Goal: Task Accomplishment & Management: Manage account settings

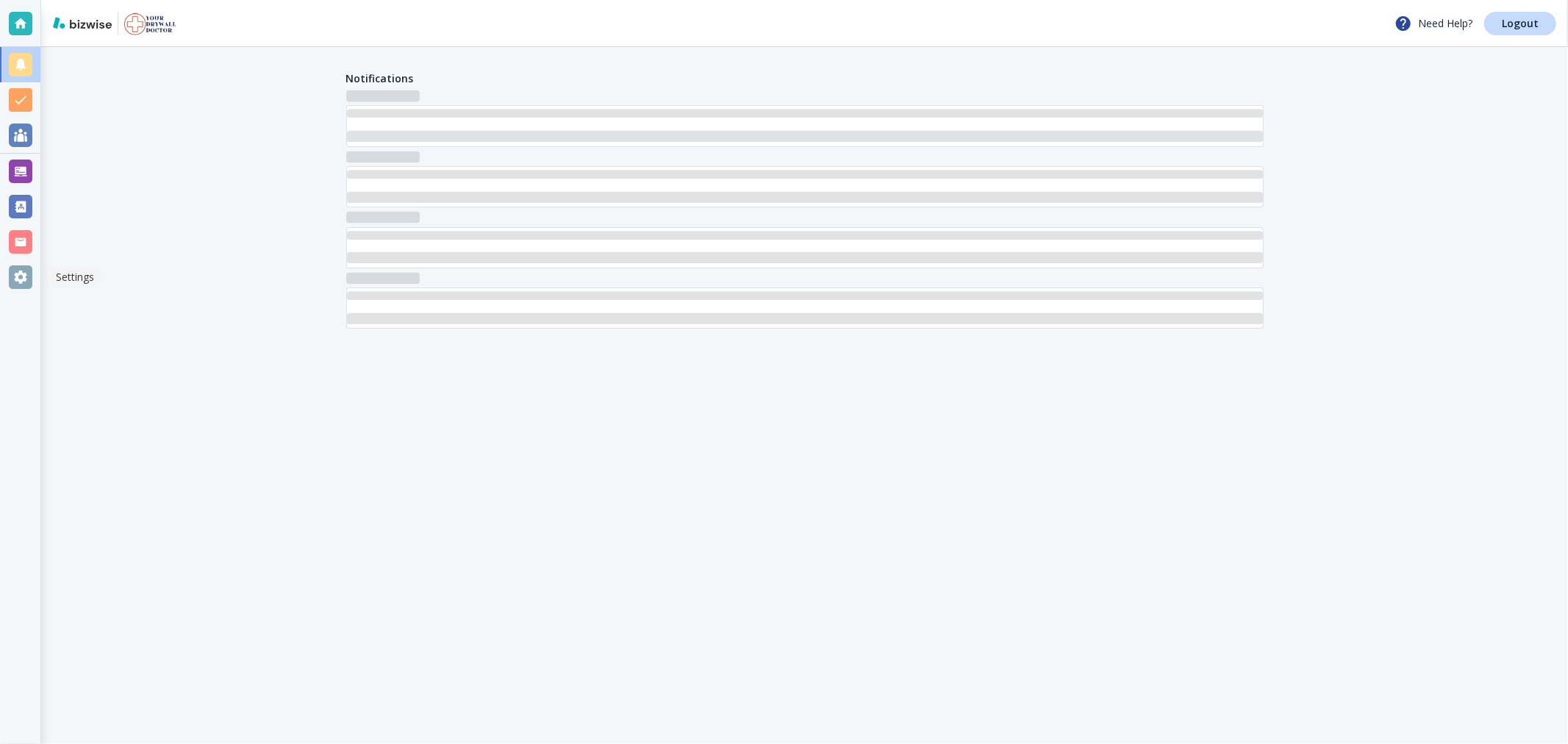
click at [12, 281] on div at bounding box center [20, 277] width 23 height 23
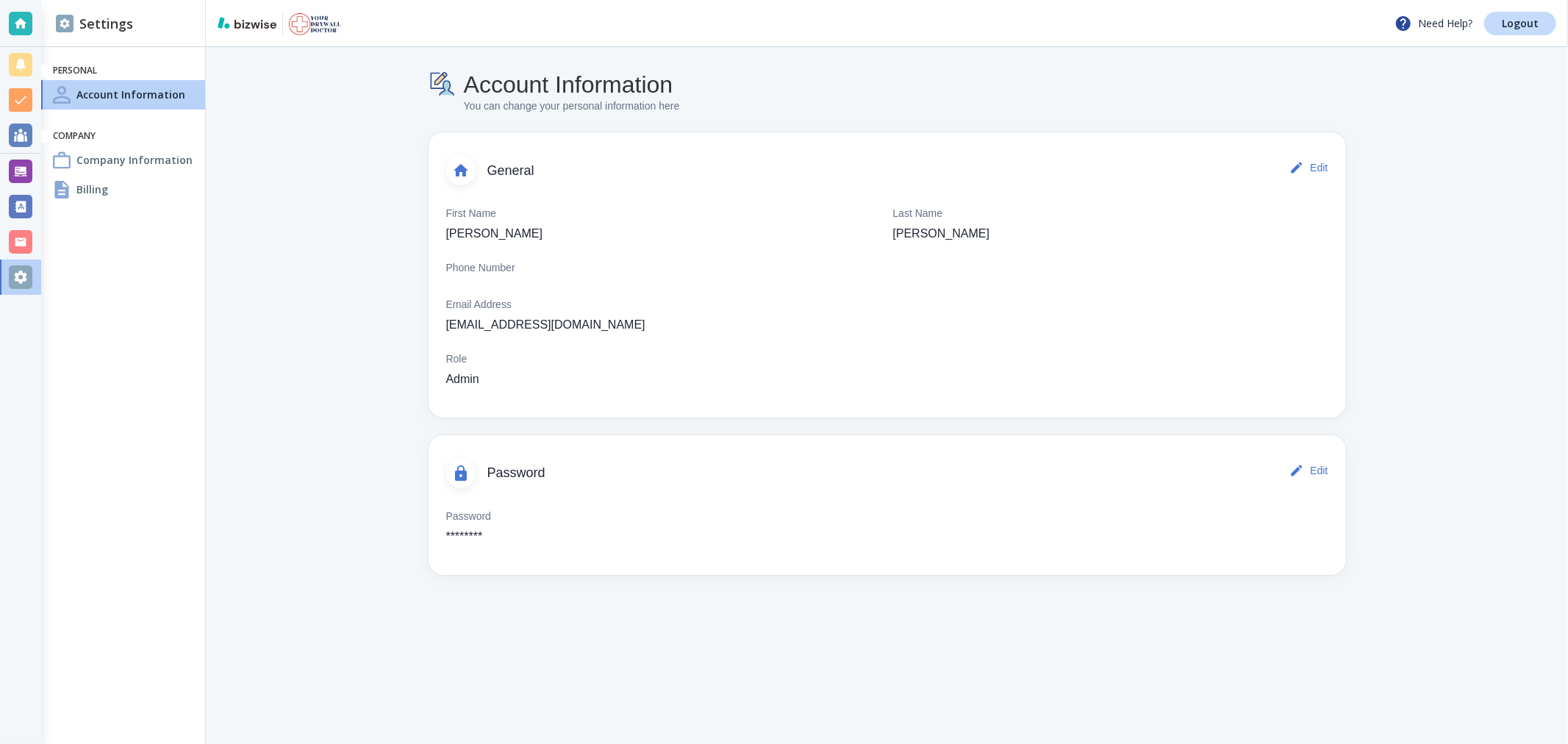
click at [118, 187] on div "Billing" at bounding box center [123, 189] width 163 height 30
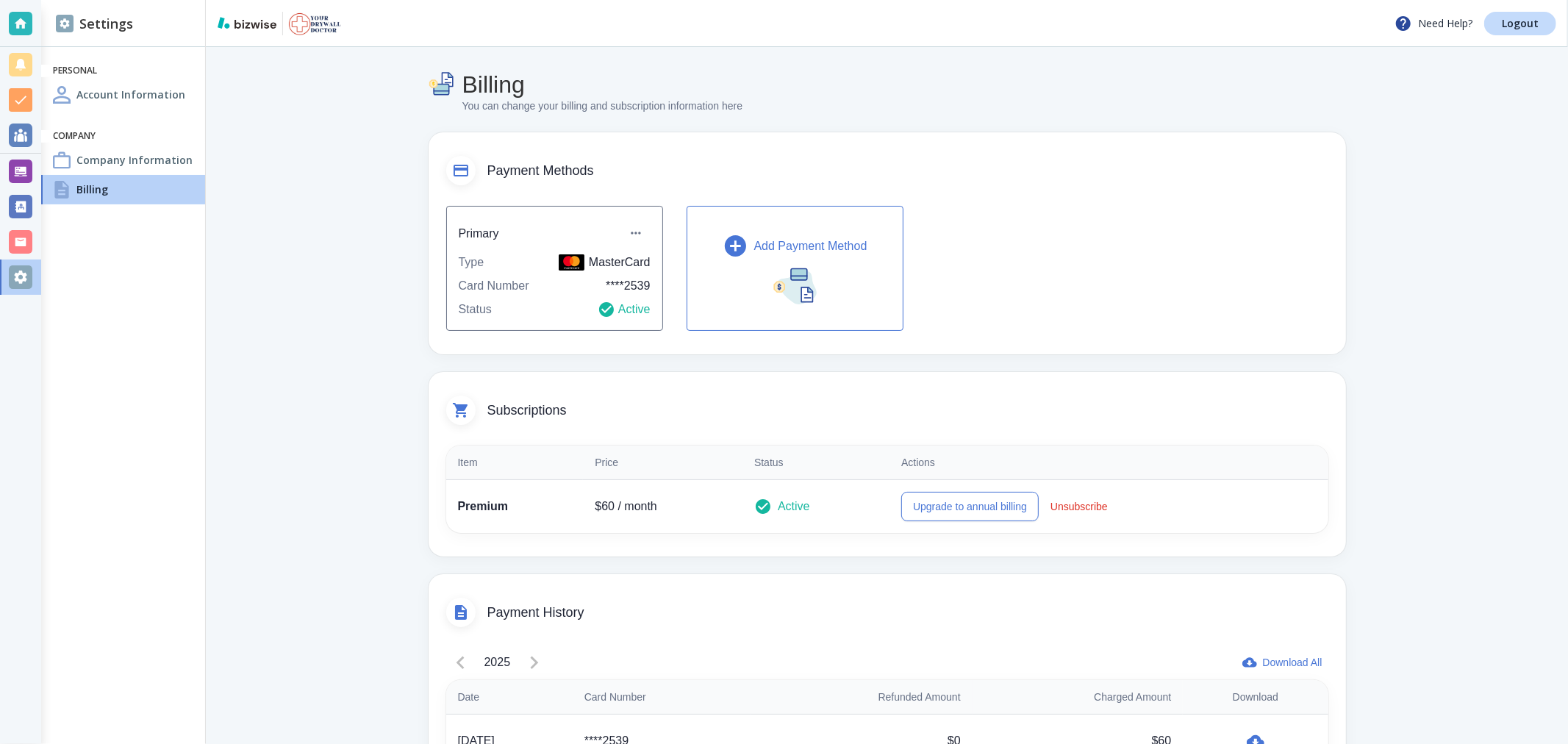
click at [759, 248] on p "Add Payment Method" at bounding box center [811, 246] width 113 height 18
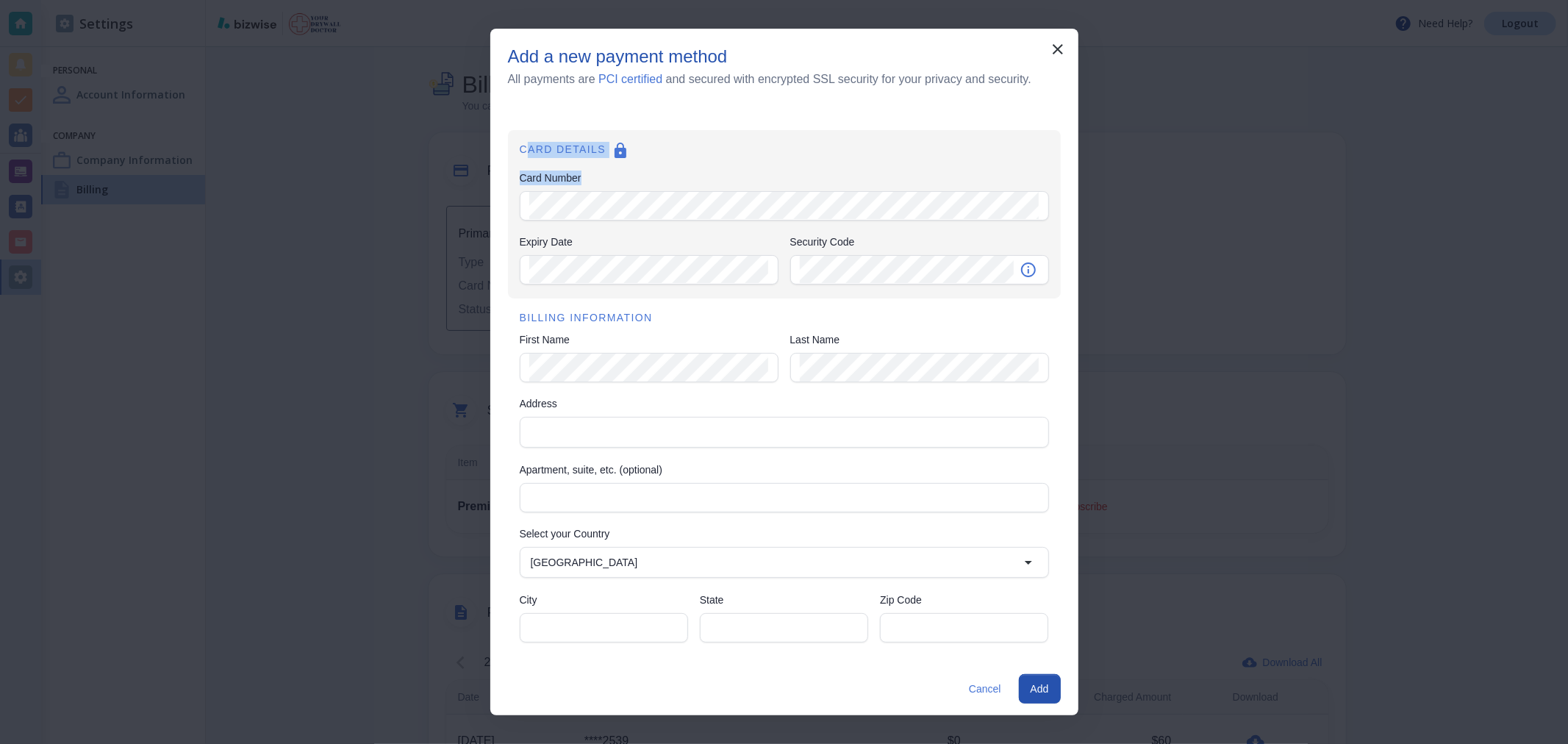
click at [621, 189] on div "CARD DETAILS Card Number Card Number Expiry Date Expiry Date Security Code Secu…" at bounding box center [784, 214] width 553 height 168
click at [573, 173] on div "Card Number Card Number" at bounding box center [784, 197] width 529 height 52
drag, startPoint x: 523, startPoint y: 147, endPoint x: 636, endPoint y: 182, distance: 118.3
click at [636, 182] on div "CARD DETAILS Card Number Card Number Expiry Date Expiry Date Security Code Secu…" at bounding box center [784, 214] width 553 height 168
click at [636, 182] on div "Card Number Card Number" at bounding box center [784, 197] width 529 height 52
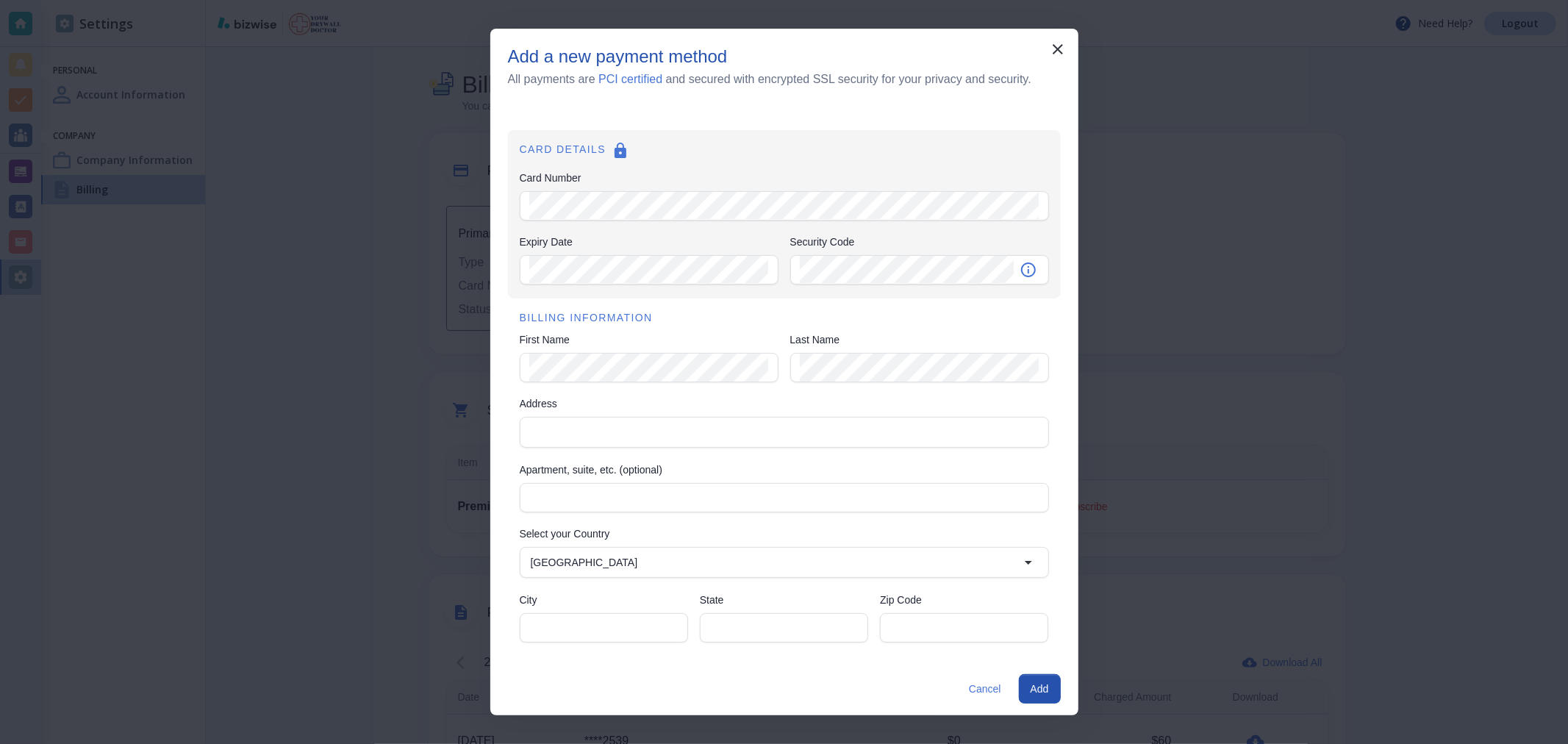
click at [522, 152] on h6 "CARD DETAILS" at bounding box center [784, 153] width 529 height 23
click at [519, 150] on div "CARD DETAILS Card Number Card Number Expiry Date Expiry Date Security Code Secu…" at bounding box center [784, 214] width 553 height 168
click at [523, 150] on h6 "CARD DETAILS" at bounding box center [784, 153] width 529 height 23
drag, startPoint x: 520, startPoint y: 150, endPoint x: 636, endPoint y: 248, distance: 151.9
click at [636, 248] on div "CARD DETAILS Card Number Card Number Expiry Date Expiry Date Security Code Secu…" at bounding box center [784, 214] width 553 height 168
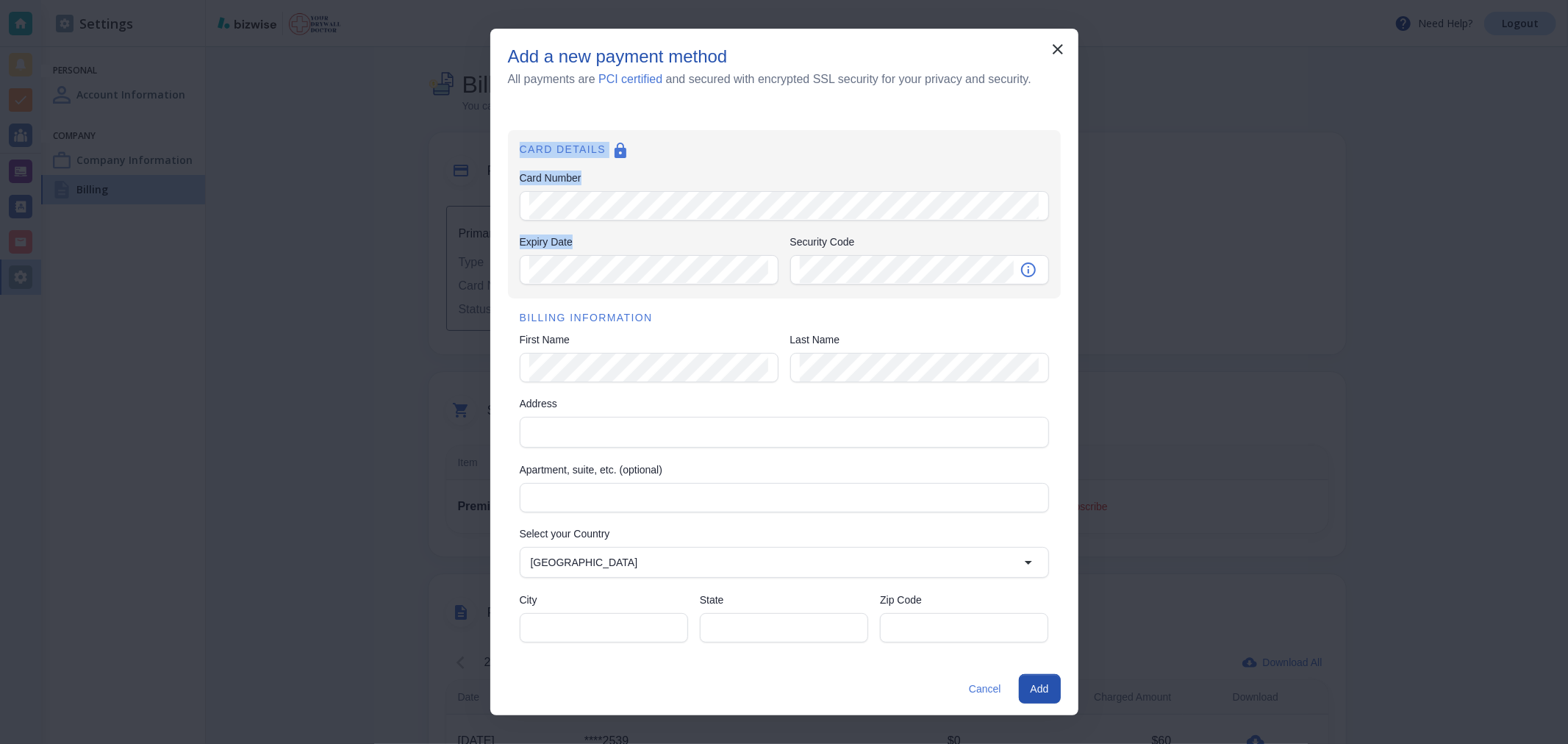
click at [636, 248] on div "Expiry Date Expiry Date" at bounding box center [648, 260] width 259 height 52
drag, startPoint x: 596, startPoint y: 181, endPoint x: 625, endPoint y: 227, distance: 54.4
click at [625, 227] on div "CARD DETAILS Card Number Card Number Expiry Date Expiry Date Security Code Secu…" at bounding box center [784, 214] width 553 height 168
click at [621, 240] on div "Expiry Date Expiry Date" at bounding box center [648, 260] width 259 height 52
click at [517, 154] on div "CARD DETAILS Card Number Card Number Expiry Date Expiry Date Security Code Secu…" at bounding box center [784, 214] width 553 height 168
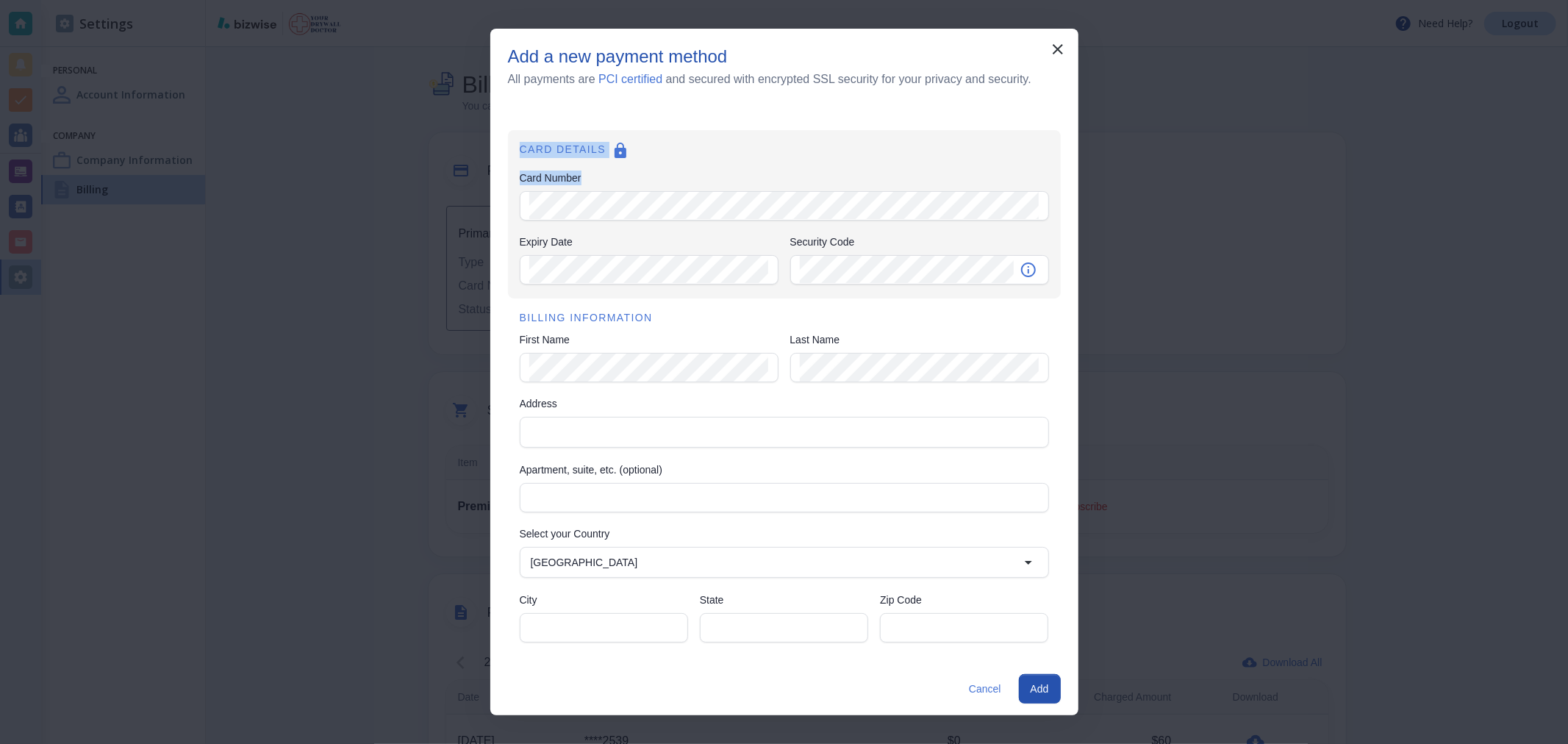
click at [591, 191] on div "CARD DETAILS Card Number Card Number Expiry Date Expiry Date Security Code Secu…" at bounding box center [784, 214] width 553 height 168
click at [589, 178] on div "Card Number Card Number" at bounding box center [784, 197] width 529 height 52
drag, startPoint x: 531, startPoint y: 150, endPoint x: 882, endPoint y: 242, distance: 362.9
click at [882, 242] on div "CARD DETAILS Card Number Card Number Expiry Date Expiry Date Security Code Secu…" at bounding box center [784, 214] width 553 height 168
click at [835, 276] on div "CARD DETAILS Card Number Card Number Expiry Date Expiry Date Security Code Secu…" at bounding box center [784, 214] width 553 height 168
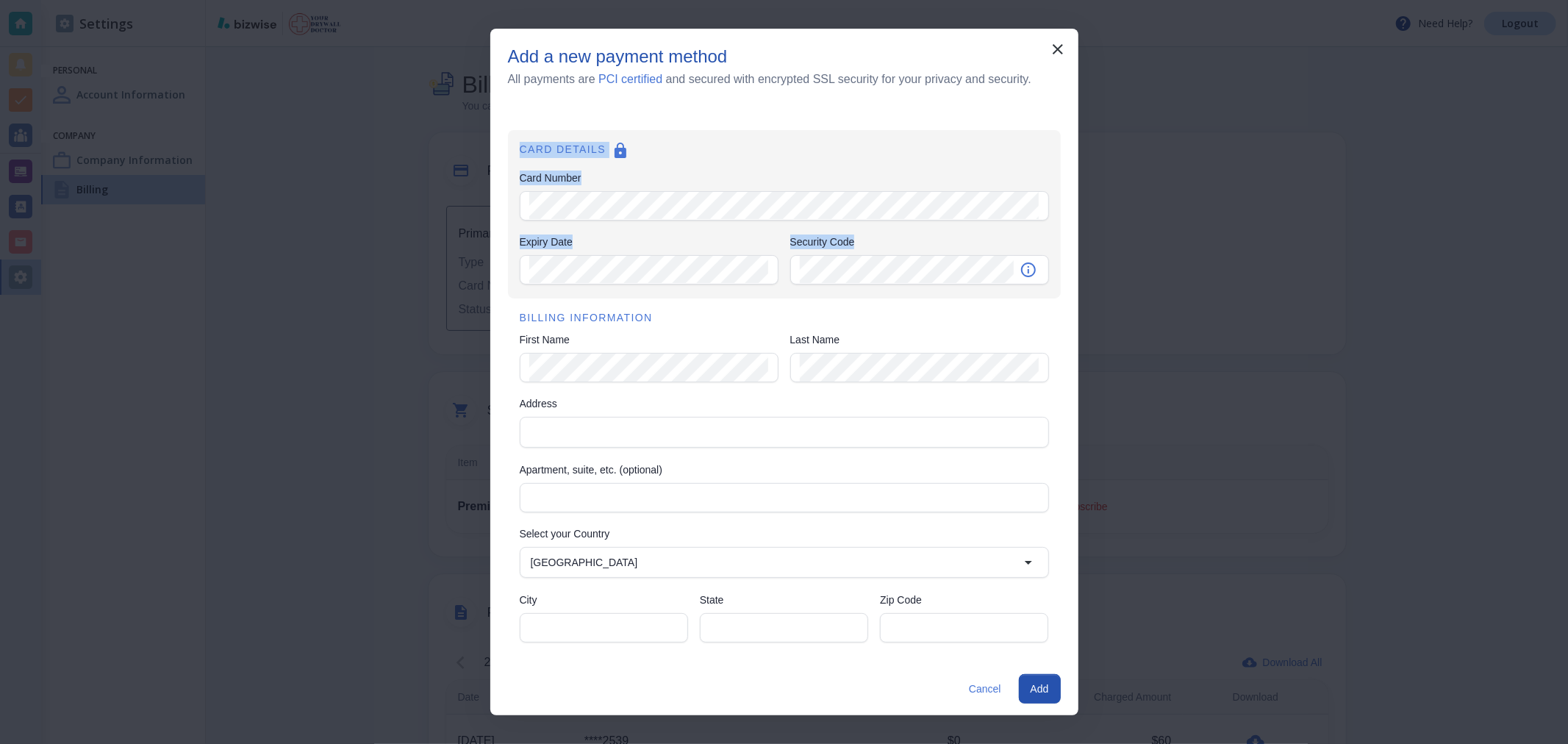
click at [535, 148] on h6 "CARD DETAILS" at bounding box center [784, 153] width 529 height 23
drag, startPoint x: 562, startPoint y: 148, endPoint x: 611, endPoint y: 175, distance: 55.9
click at [611, 175] on div "CARD DETAILS Card Number Card Number Expiry Date Expiry Date Security Code Secu…" at bounding box center [784, 214] width 553 height 168
click at [628, 175] on div "Card Number Card Number" at bounding box center [784, 197] width 529 height 52
click at [640, 195] on div "CARD DETAILS Card Number Card Number Expiry Date Expiry Date Security Code Secu…" at bounding box center [784, 214] width 553 height 168
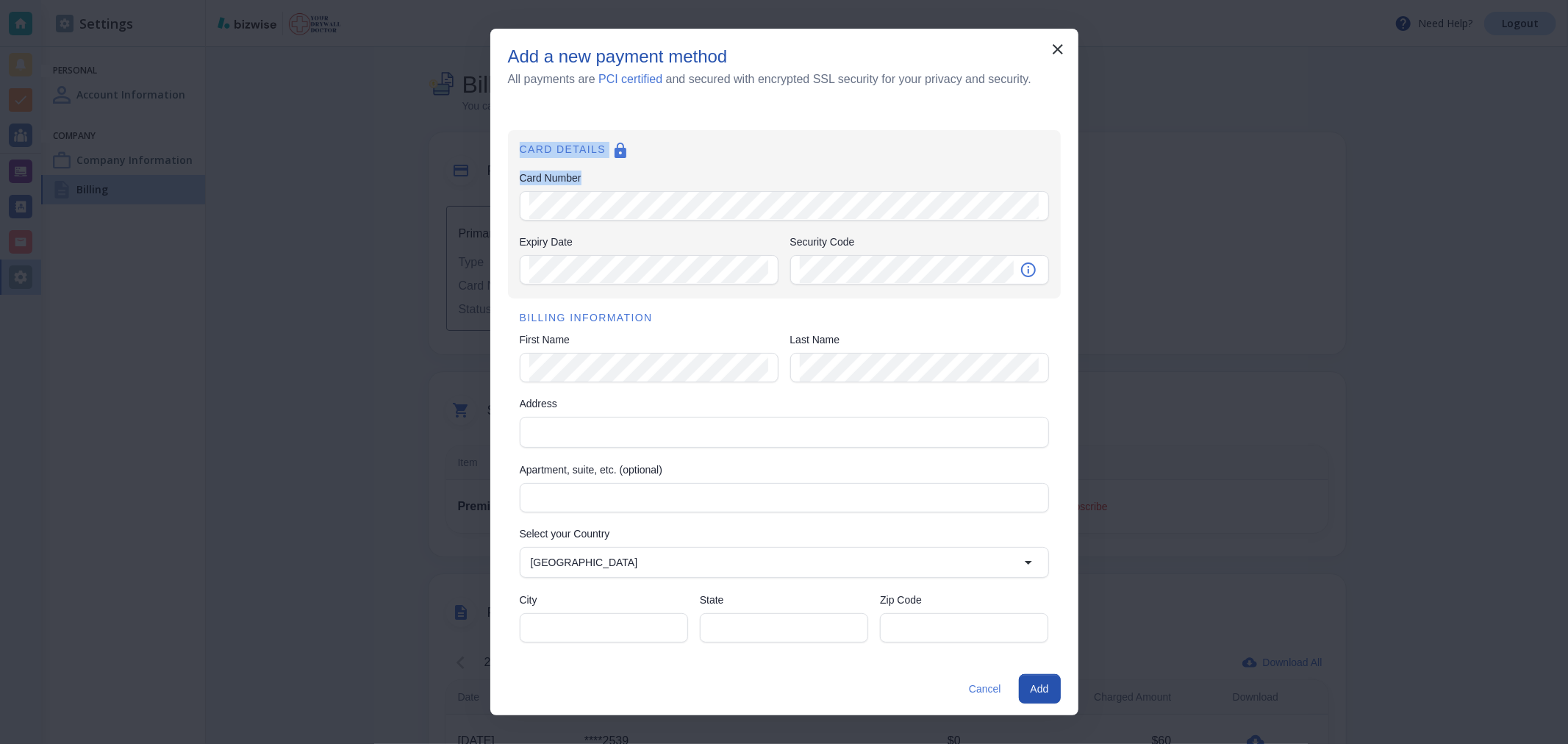
click at [573, 176] on div "Card Number Card Number" at bounding box center [784, 197] width 529 height 52
drag, startPoint x: 519, startPoint y: 152, endPoint x: 629, endPoint y: 189, distance: 116.1
click at [629, 189] on div "CARD DETAILS Card Number Card Number Expiry Date Expiry Date Security Code Secu…" at bounding box center [784, 214] width 553 height 168
